Goal: Find contact information: Obtain details needed to contact an individual or organization

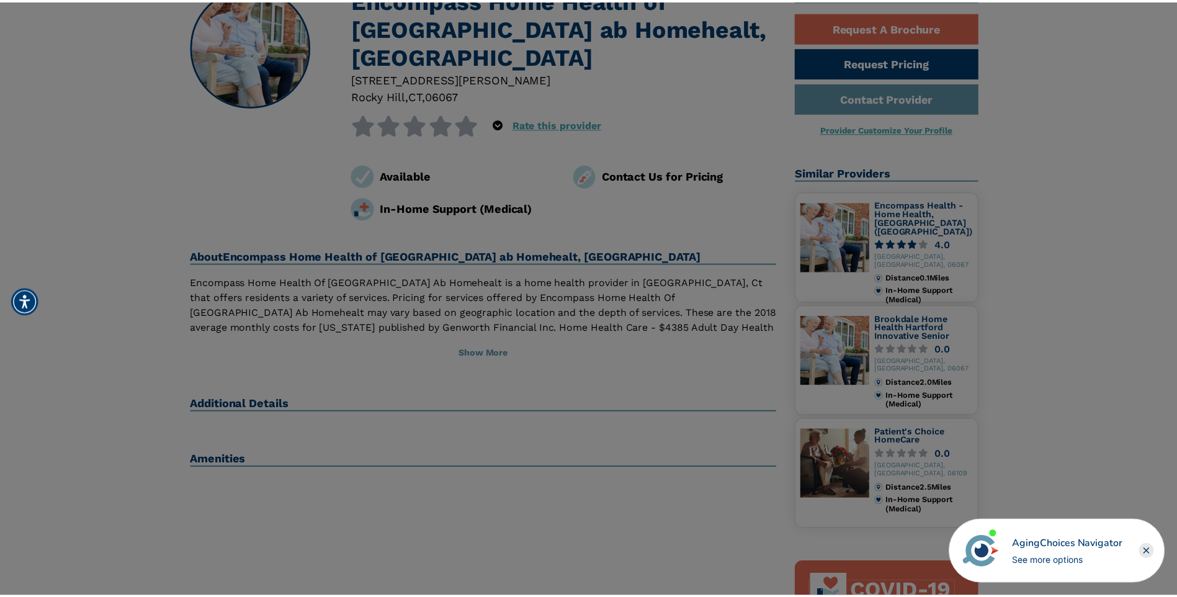
scroll to position [124, 0]
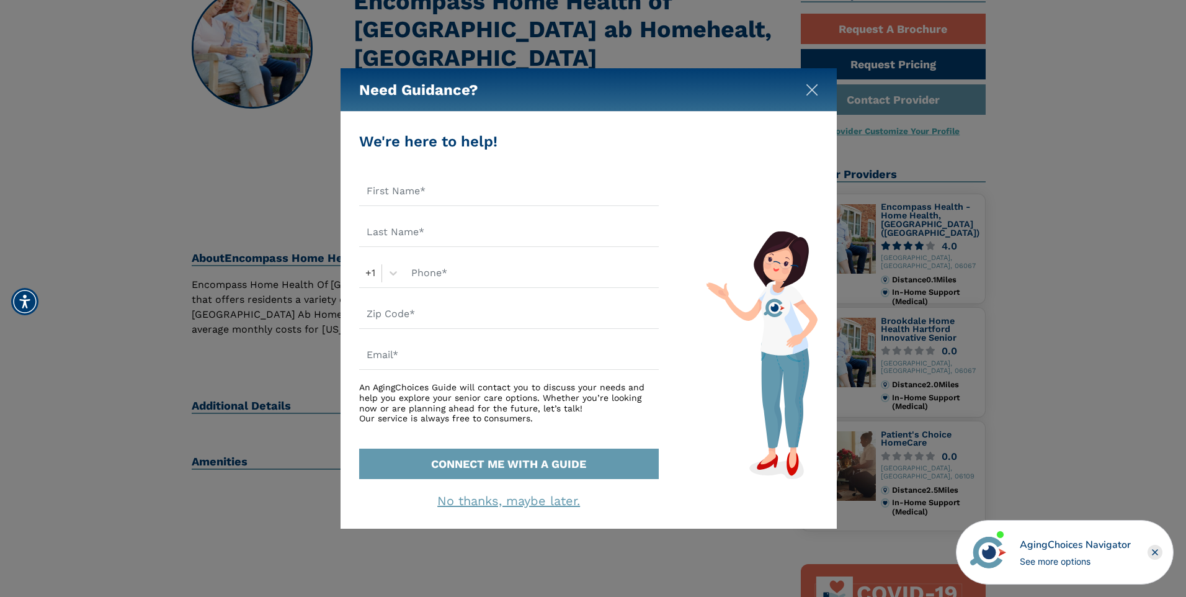
click at [809, 88] on img "Close" at bounding box center [812, 90] width 12 height 12
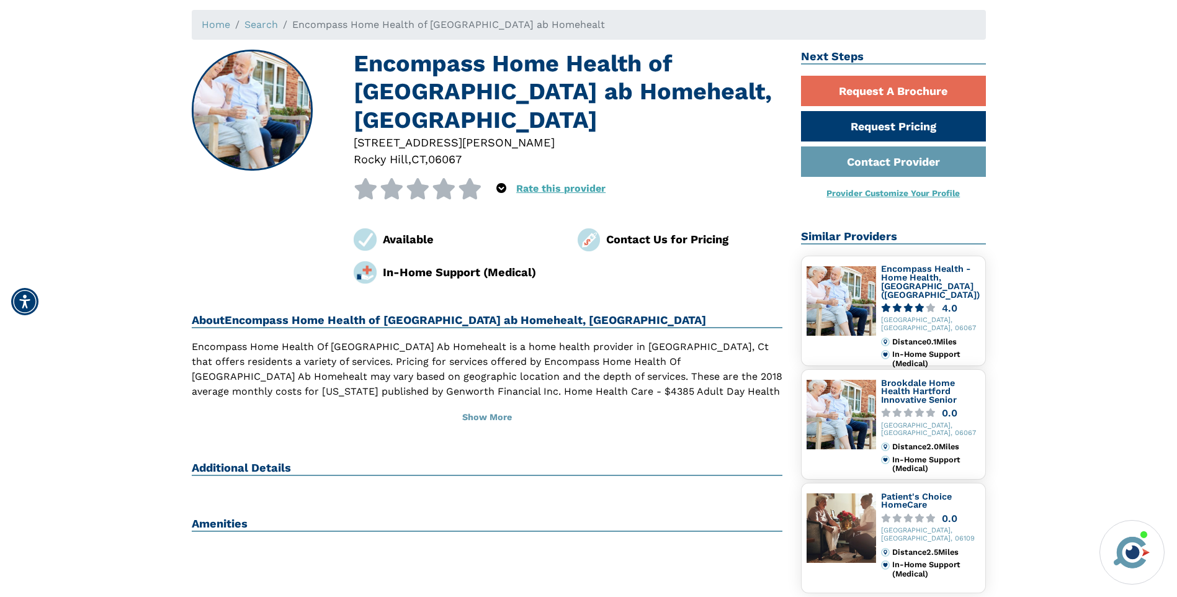
scroll to position [0, 0]
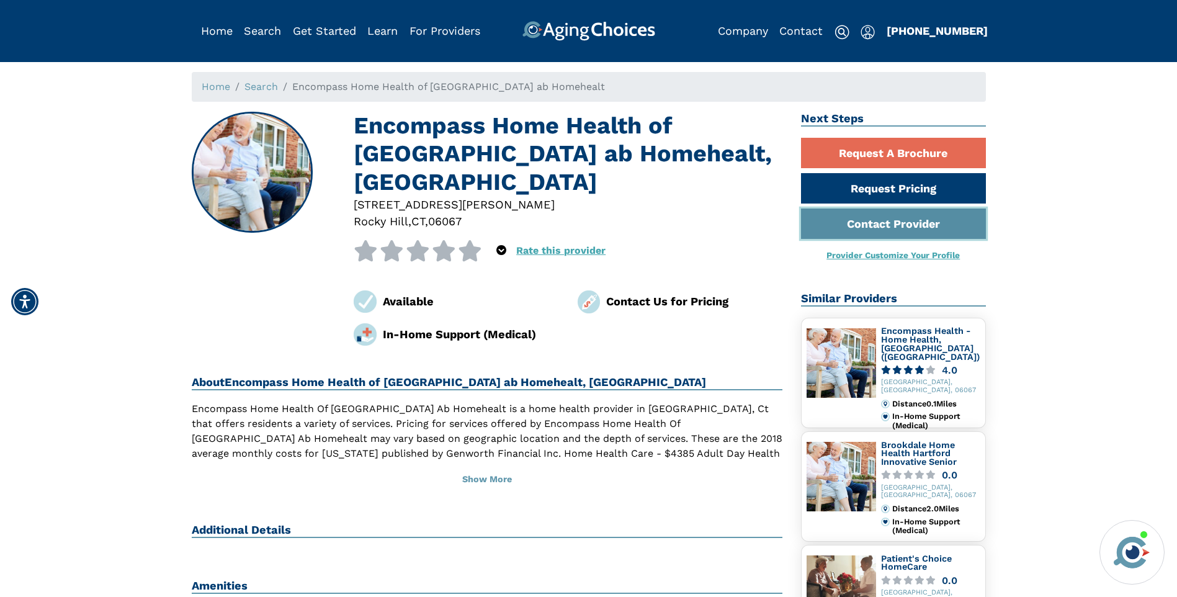
click at [926, 222] on link "Contact Provider" at bounding box center [893, 223] width 185 height 30
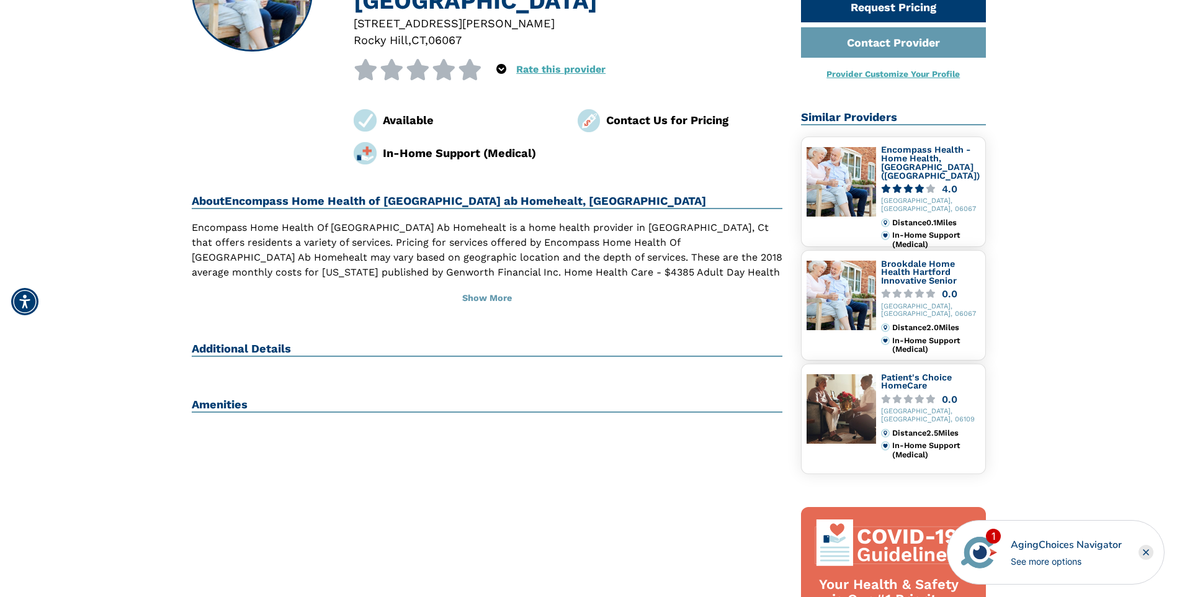
scroll to position [186, 0]
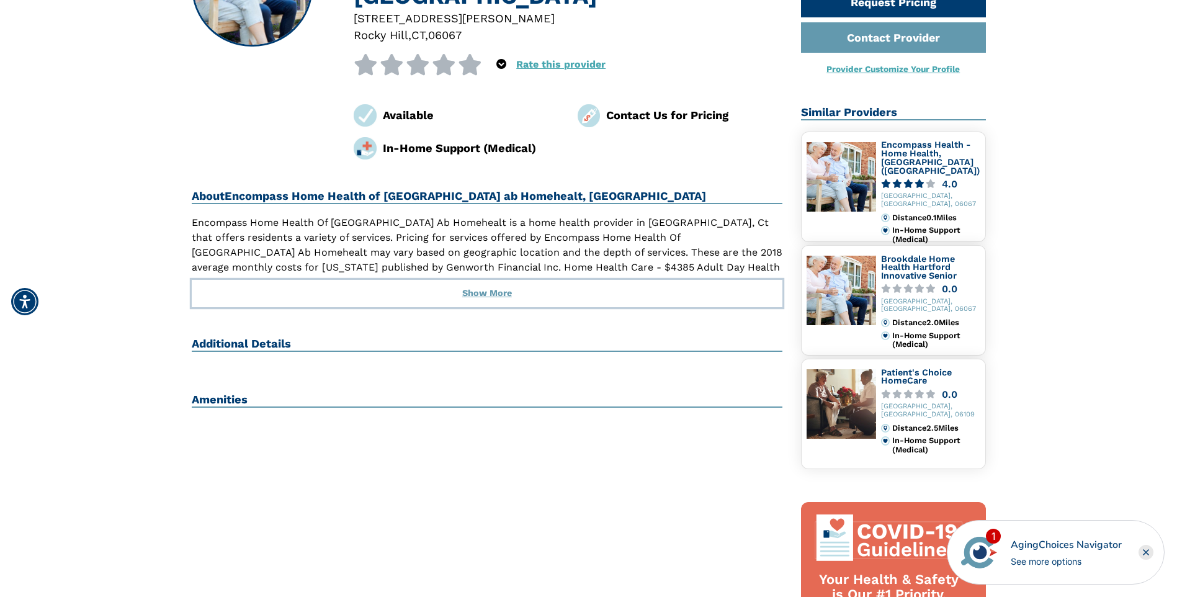
click at [480, 280] on button "Show More" at bounding box center [487, 293] width 591 height 27
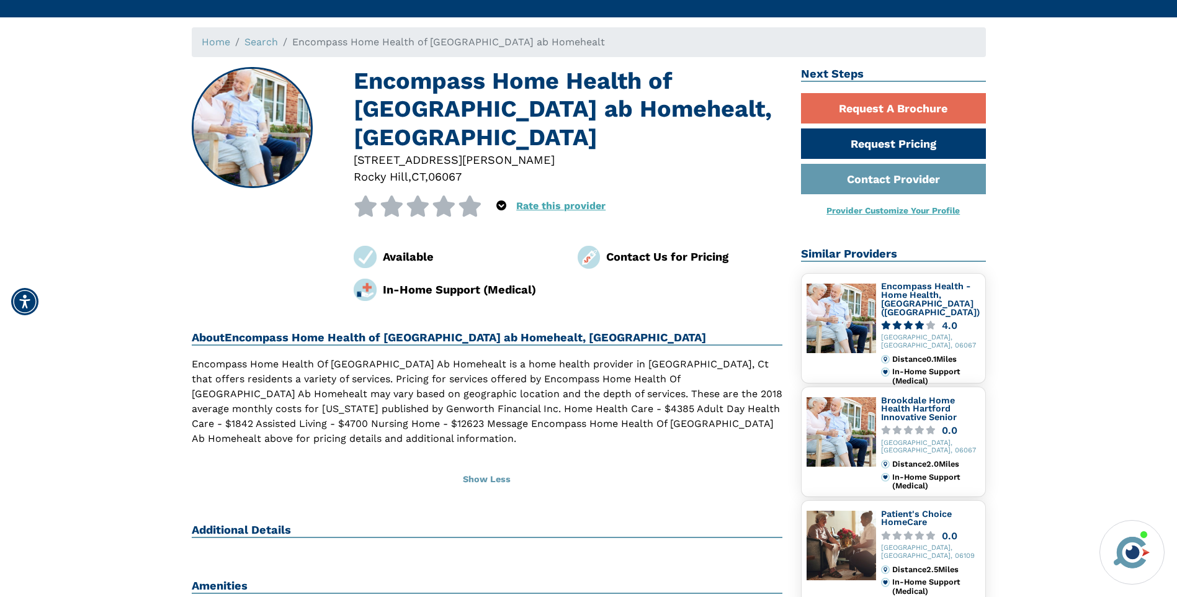
scroll to position [0, 0]
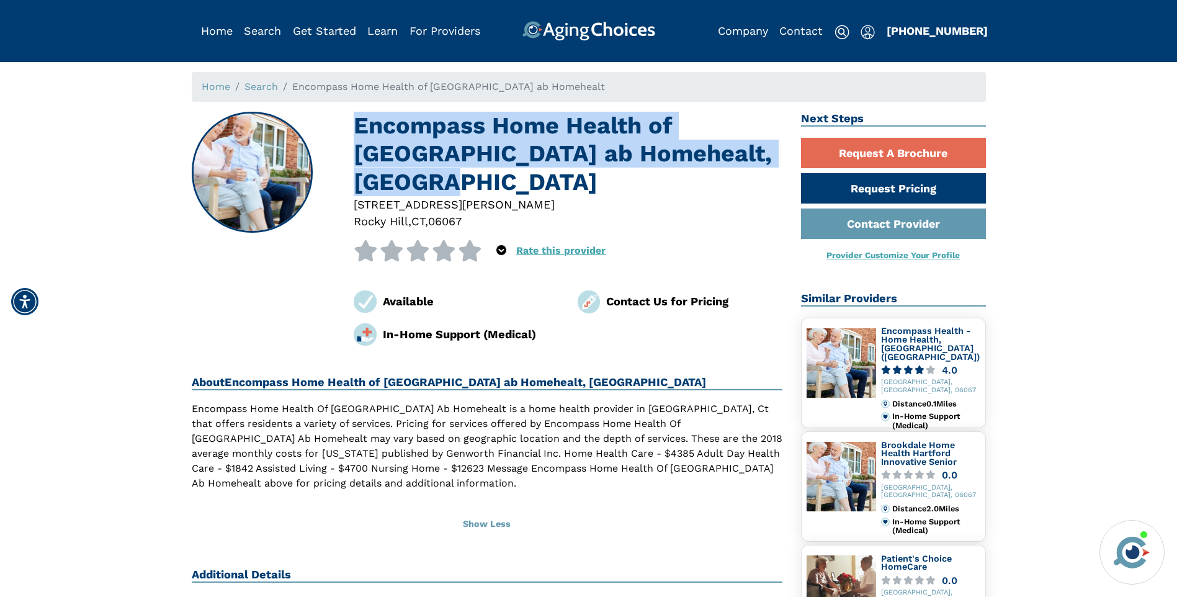
drag, startPoint x: 356, startPoint y: 120, endPoint x: 771, endPoint y: 151, distance: 416.1
click at [771, 151] on h1 "Encompass Home Health of New England ab Homehealt, Rocky Hill CT" at bounding box center [568, 154] width 429 height 84
drag, startPoint x: 771, startPoint y: 151, endPoint x: 609, endPoint y: 144, distance: 162.1
copy h1 "Encompass Home Health of New England ab Homehealt, Rocky Hill C"
